Goal: Transaction & Acquisition: Obtain resource

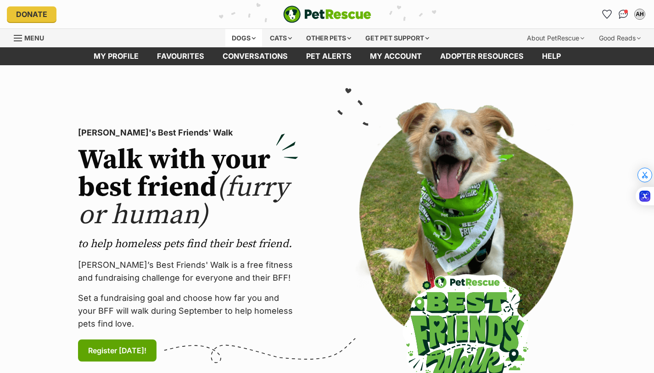
click at [243, 34] on div "Dogs" at bounding box center [243, 38] width 37 height 18
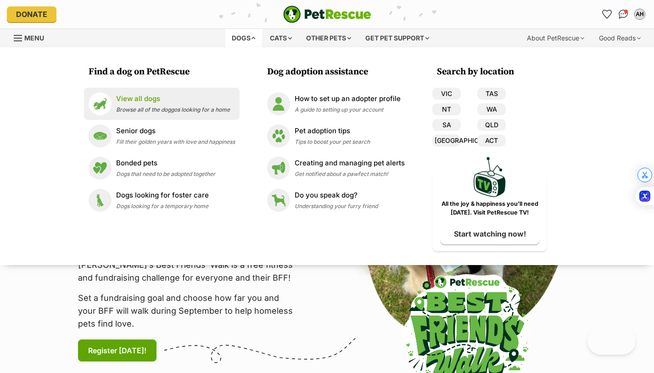
click at [187, 100] on p "View all dogs" at bounding box center [173, 99] width 114 height 11
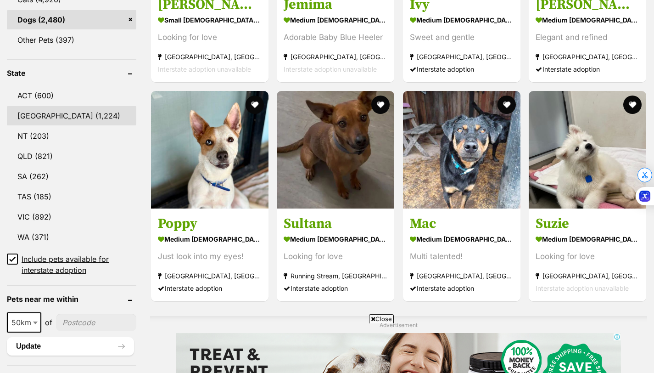
click at [24, 115] on link "NSW (1,224)" at bounding box center [71, 115] width 129 height 19
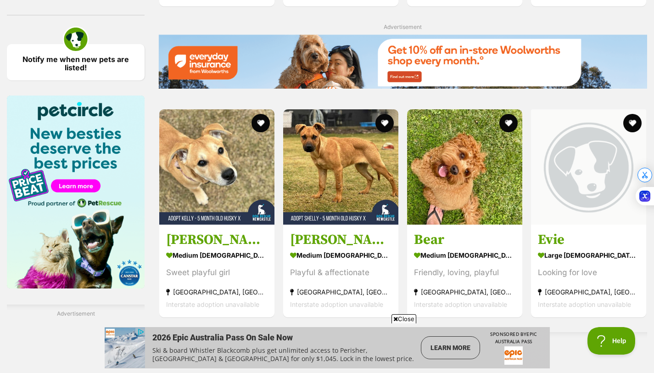
scroll to position [1315, 0]
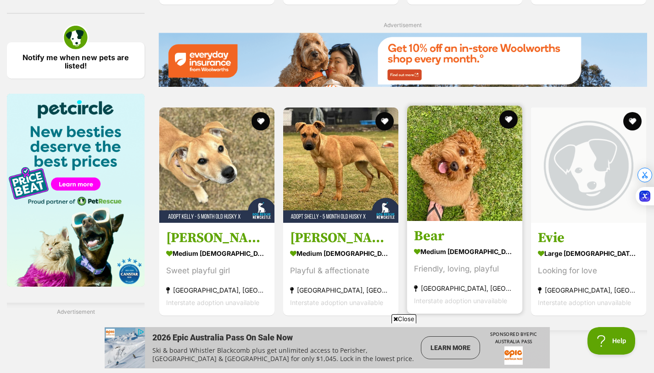
click at [463, 245] on section "medium female Dog Friendly, loving, playful Coffs Harbour, NSW Interstate adopt…" at bounding box center [464, 276] width 101 height 62
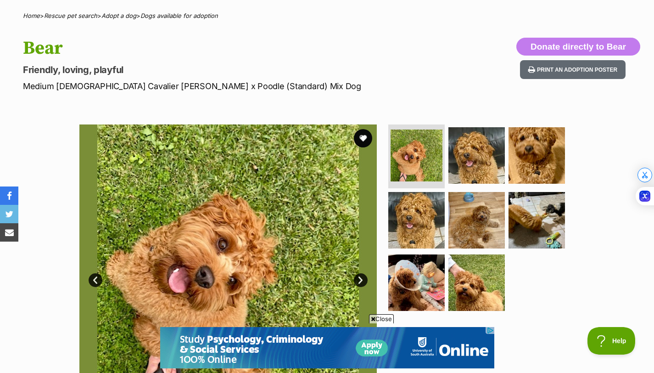
scroll to position [75, 0]
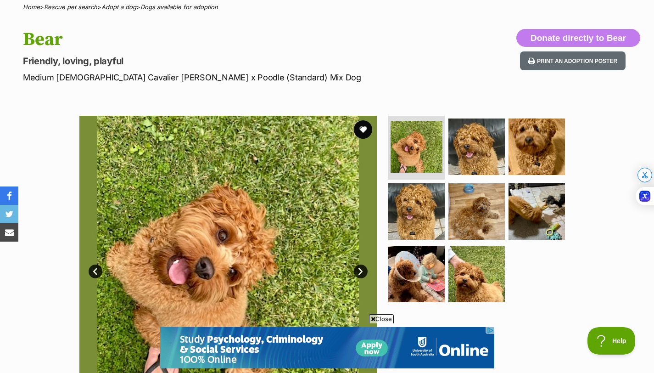
click at [363, 268] on link "Next" at bounding box center [361, 271] width 14 height 14
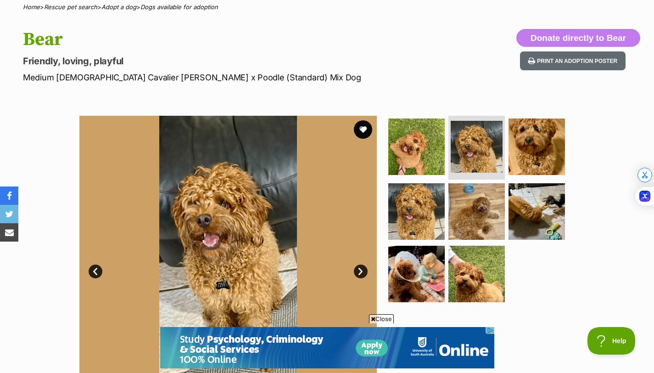
click at [363, 268] on link "Next" at bounding box center [361, 271] width 14 height 14
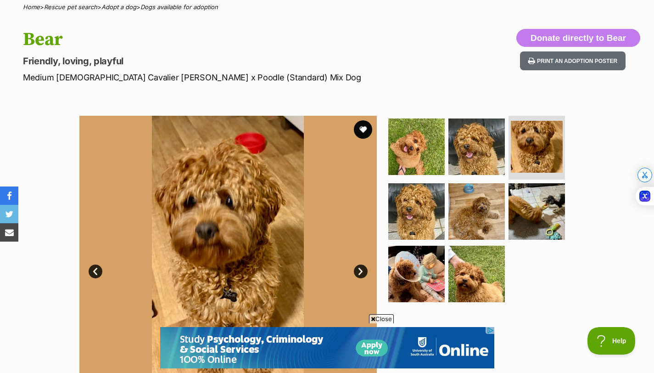
click at [363, 268] on link "Next" at bounding box center [361, 271] width 14 height 14
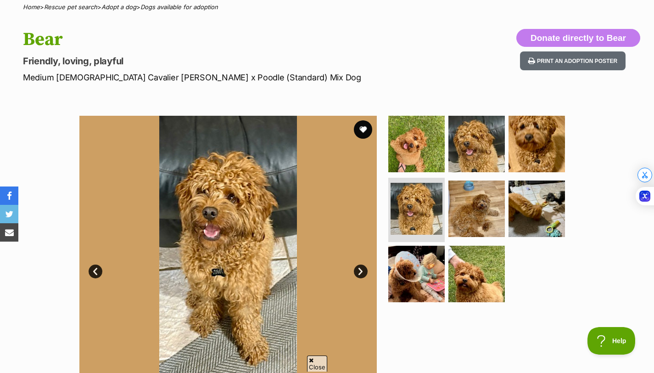
click at [363, 268] on link "Next" at bounding box center [361, 271] width 14 height 14
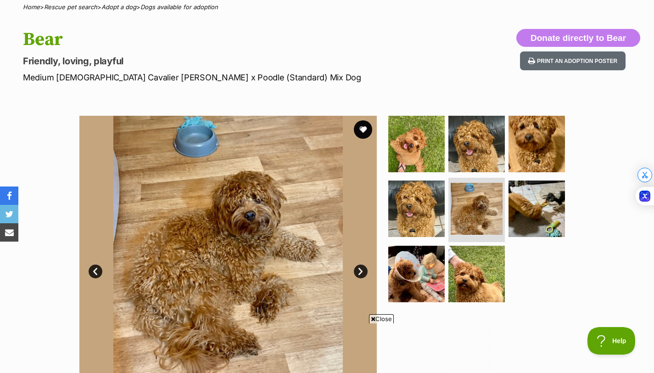
scroll to position [0, 0]
click at [363, 268] on link "Next" at bounding box center [361, 271] width 14 height 14
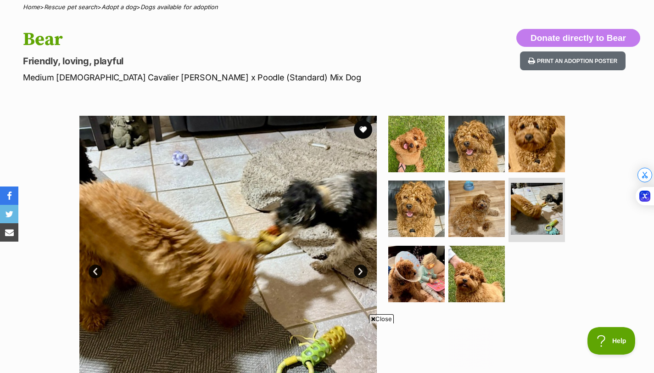
click at [363, 268] on link "Next" at bounding box center [361, 271] width 14 height 14
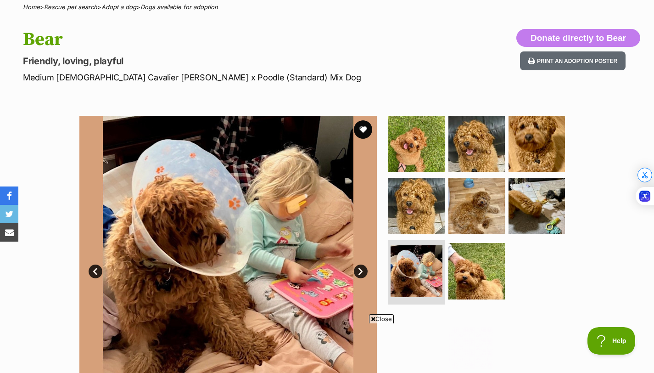
click at [363, 268] on link "Next" at bounding box center [361, 271] width 14 height 14
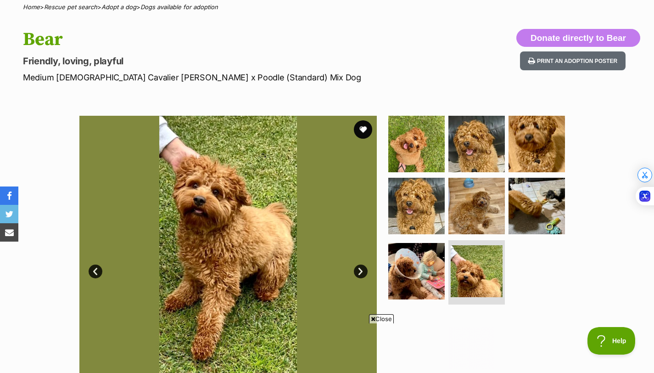
click at [97, 274] on link "Prev" at bounding box center [96, 271] width 14 height 14
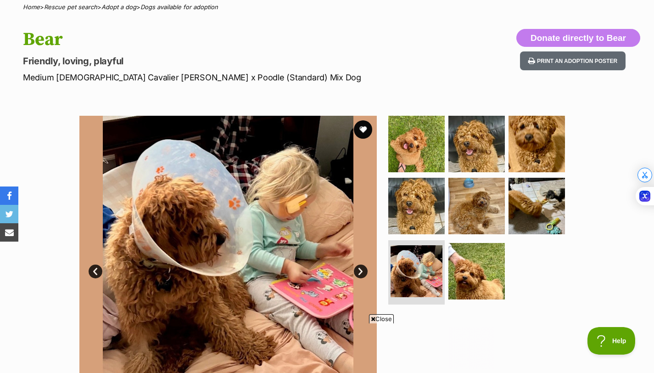
click at [358, 266] on link "Next" at bounding box center [361, 271] width 14 height 14
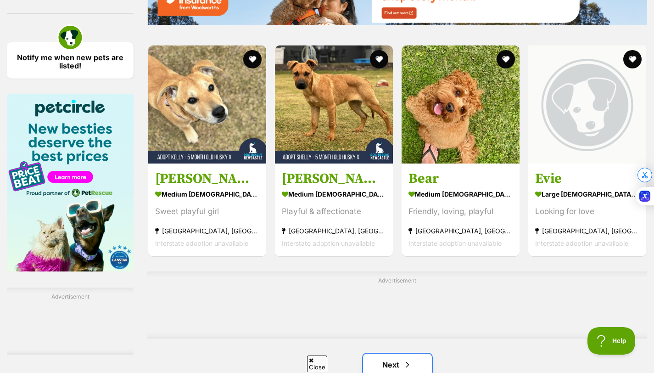
click at [415, 353] on link "Next" at bounding box center [397, 364] width 69 height 22
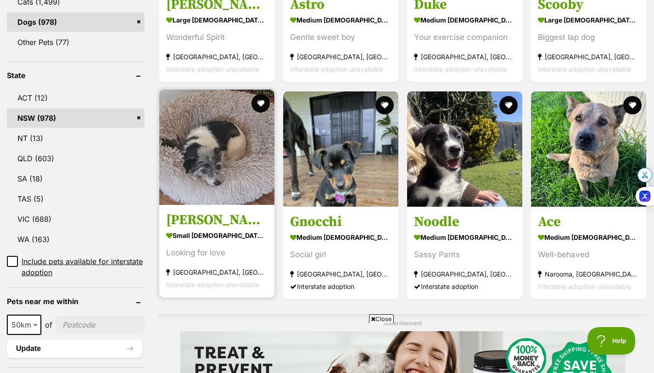
click at [214, 229] on section "small female Dog Looking for love Gunnedah, NSW Interstate adoption unavailable" at bounding box center [216, 260] width 101 height 62
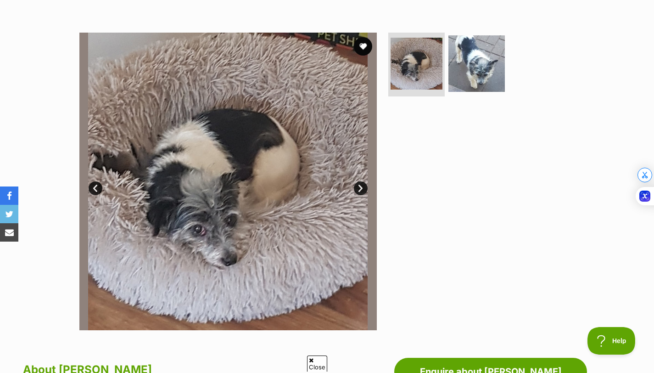
scroll to position [168, 0]
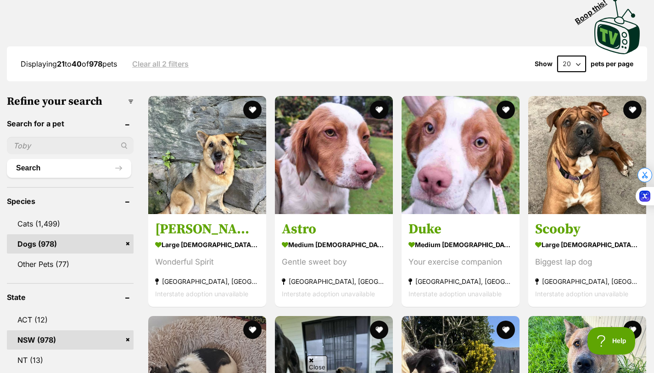
scroll to position [196, 0]
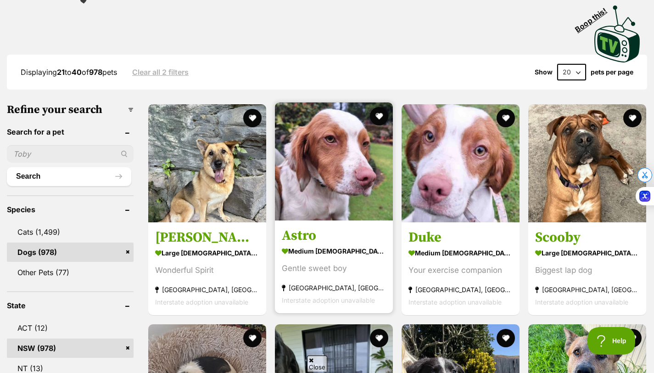
click at [324, 184] on img at bounding box center [334, 161] width 118 height 118
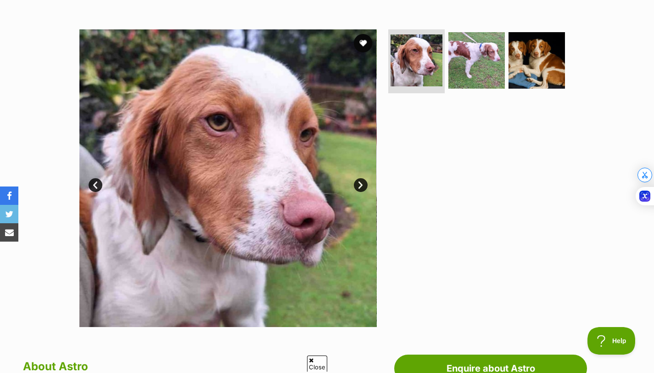
scroll to position [161, 0]
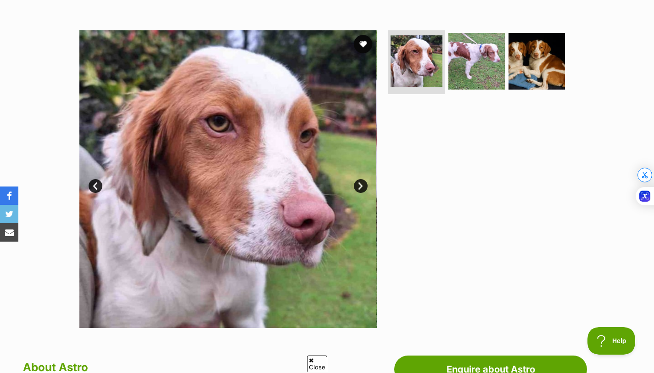
click at [356, 177] on img at bounding box center [227, 178] width 297 height 297
click at [357, 182] on link "Next" at bounding box center [361, 186] width 14 height 14
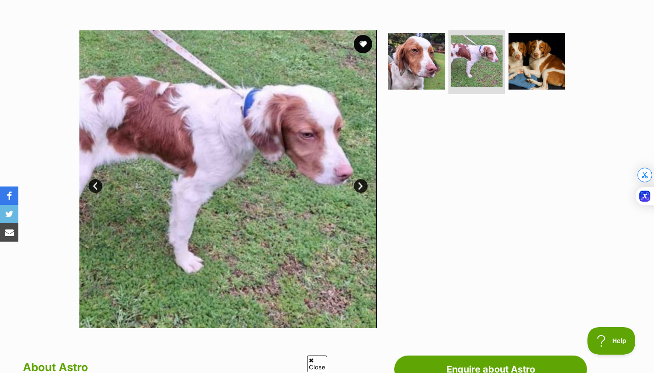
scroll to position [0, 0]
click at [357, 182] on link "Next" at bounding box center [361, 186] width 14 height 14
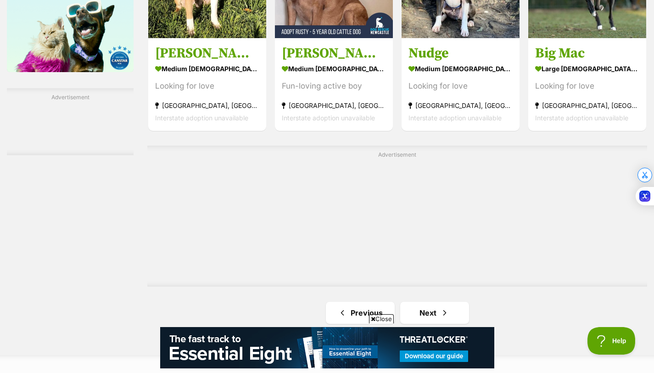
scroll to position [1547, 0]
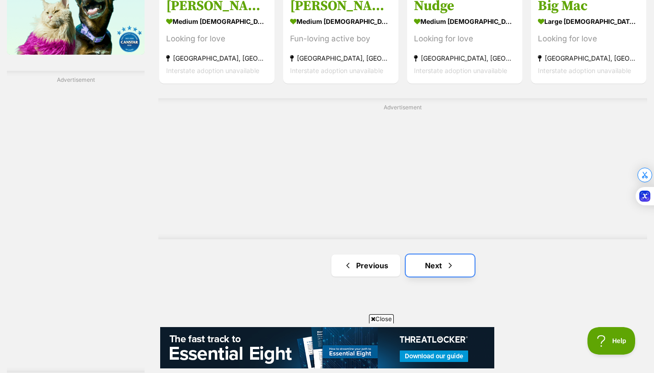
click at [420, 254] on link "Next" at bounding box center [440, 265] width 69 height 22
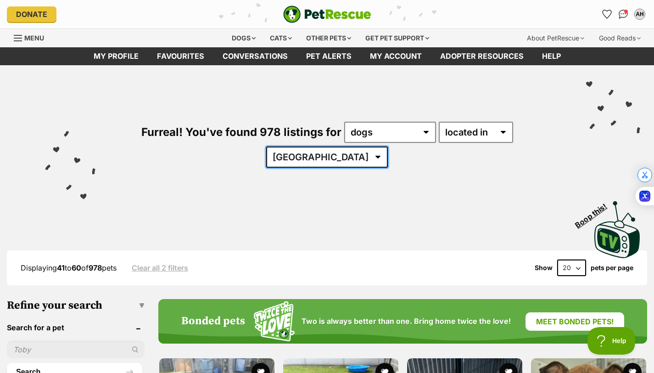
click at [388, 146] on select "[GEOGRAPHIC_DATA] [GEOGRAPHIC_DATA] [GEOGRAPHIC_DATA] [GEOGRAPHIC_DATA] [GEOGRA…" at bounding box center [327, 156] width 122 height 21
select select "any"
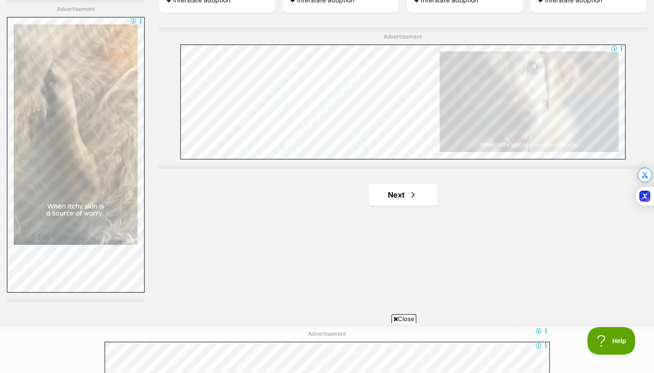
scroll to position [1619, 0]
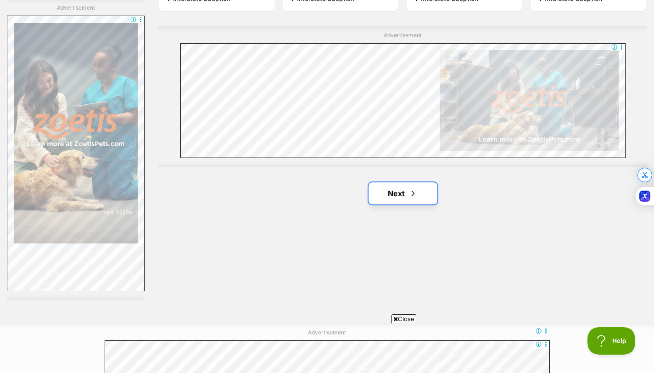
click at [389, 191] on link "Next" at bounding box center [403, 193] width 69 height 22
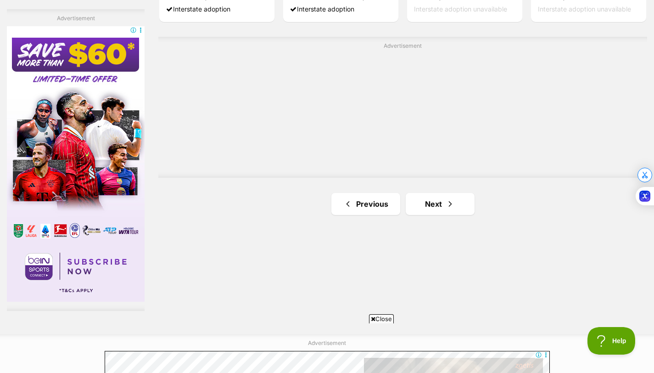
scroll to position [1622, 0]
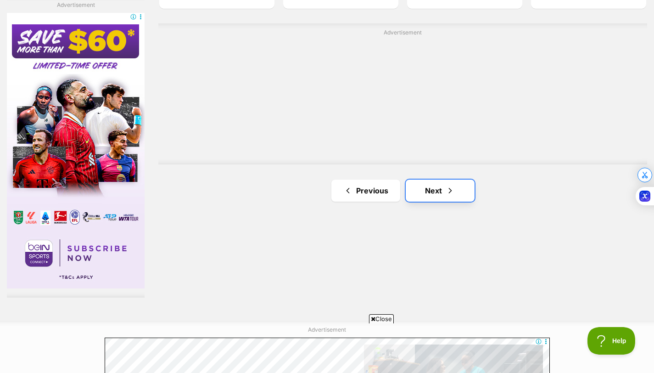
click at [443, 190] on link "Next" at bounding box center [440, 191] width 69 height 22
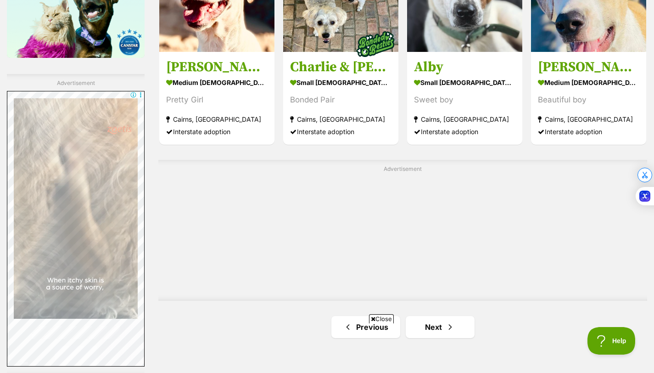
scroll to position [1607, 0]
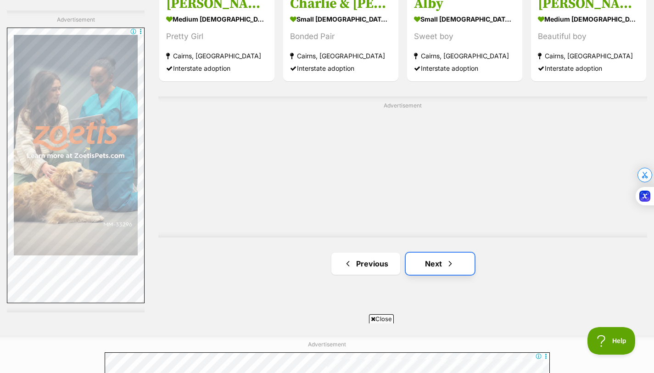
click at [444, 263] on link "Next" at bounding box center [440, 263] width 69 height 22
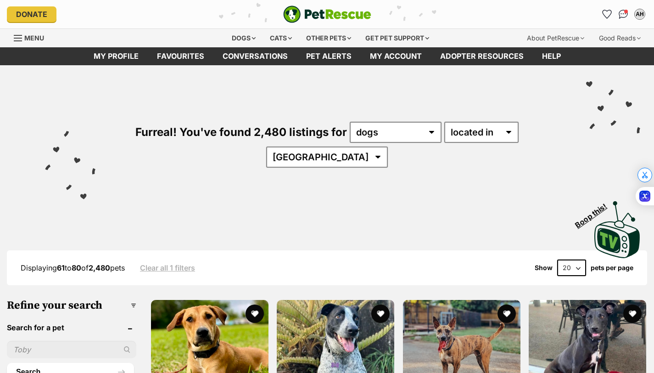
scroll to position [73, 0]
